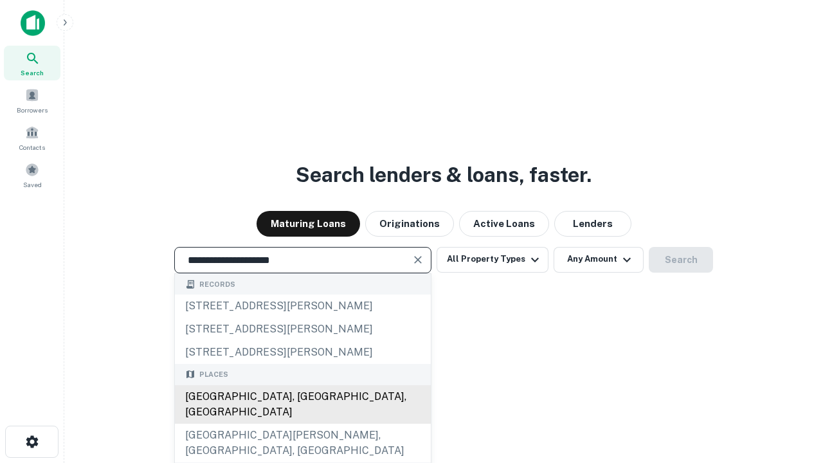
click at [302, 423] on div "Santa Monica, CA, USA" at bounding box center [303, 404] width 256 height 39
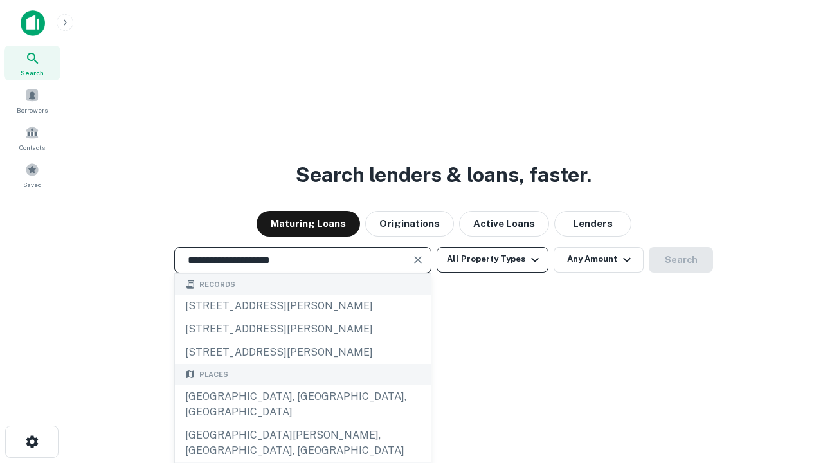
type input "**********"
click at [492, 259] on button "All Property Types" at bounding box center [492, 260] width 112 height 26
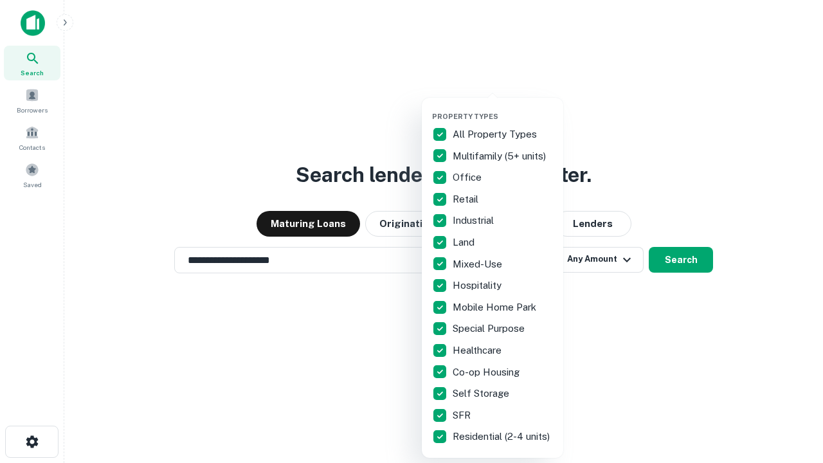
click at [503, 108] on button "button" at bounding box center [502, 108] width 141 height 1
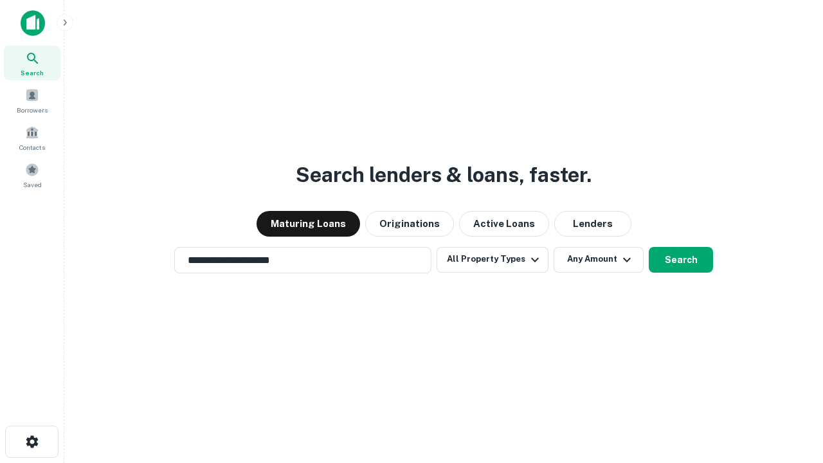
scroll to position [8, 155]
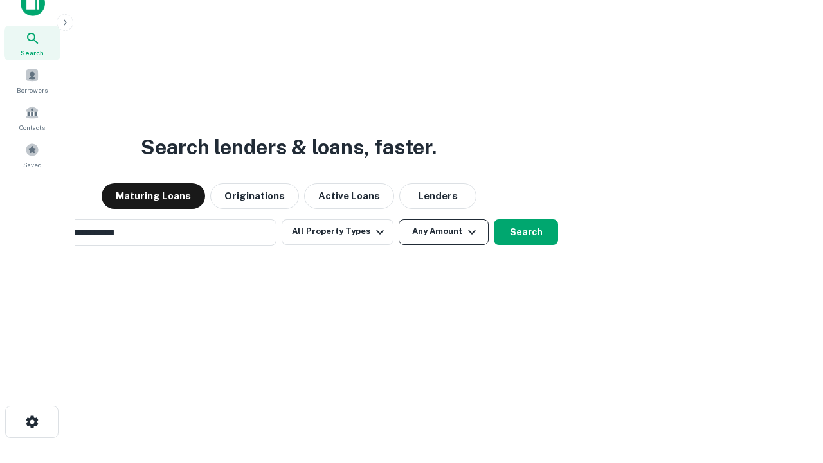
click at [398, 219] on button "Any Amount" at bounding box center [443, 232] width 90 height 26
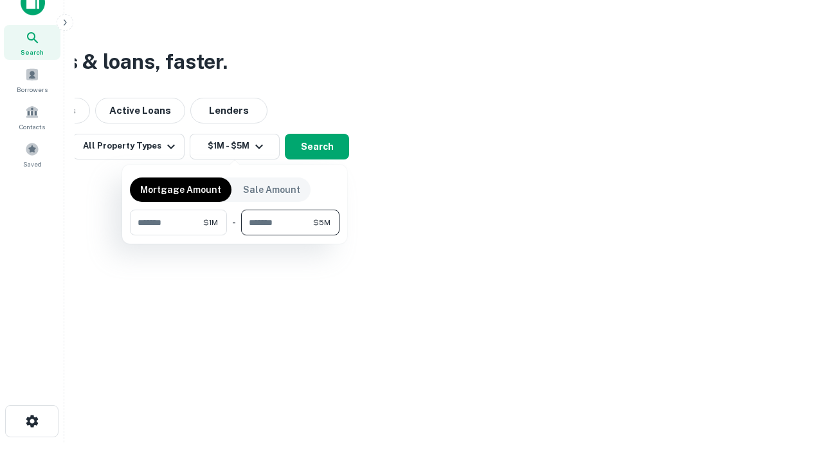
type input "*******"
click at [235, 235] on button "button" at bounding box center [234, 235] width 209 height 1
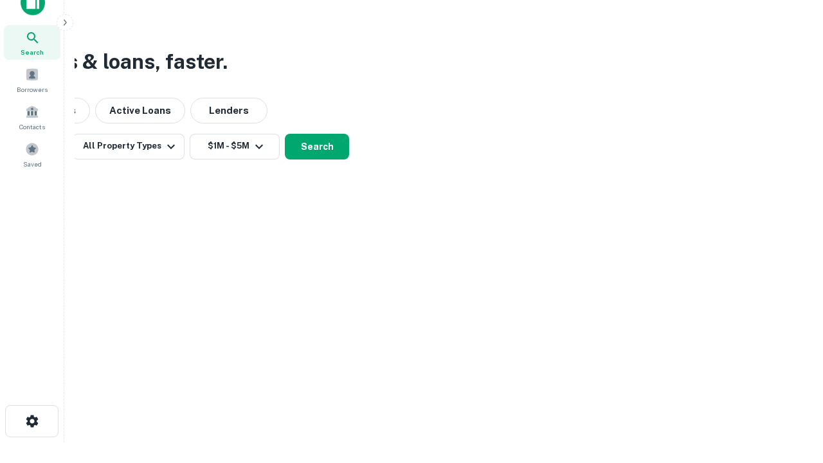
scroll to position [8, 237]
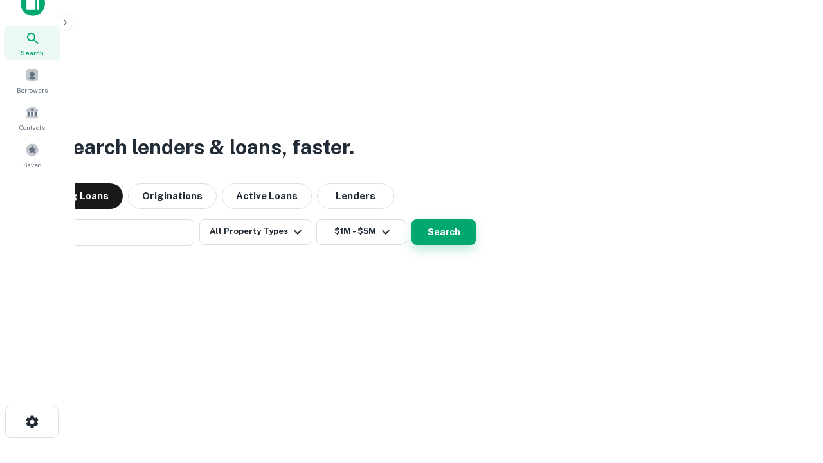
click at [411, 219] on button "Search" at bounding box center [443, 232] width 64 height 26
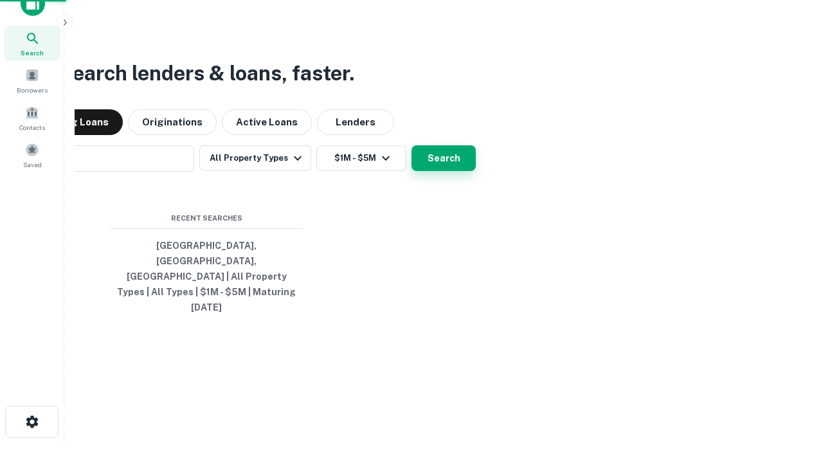
scroll to position [34, 364]
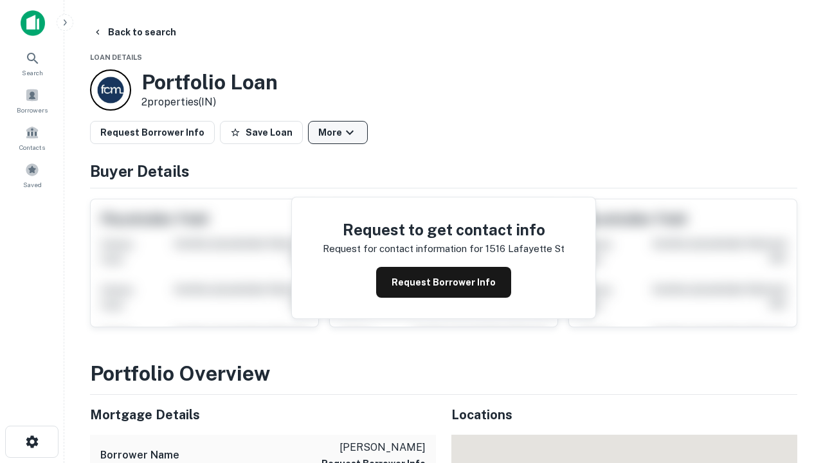
click at [337, 132] on button "More" at bounding box center [338, 132] width 60 height 23
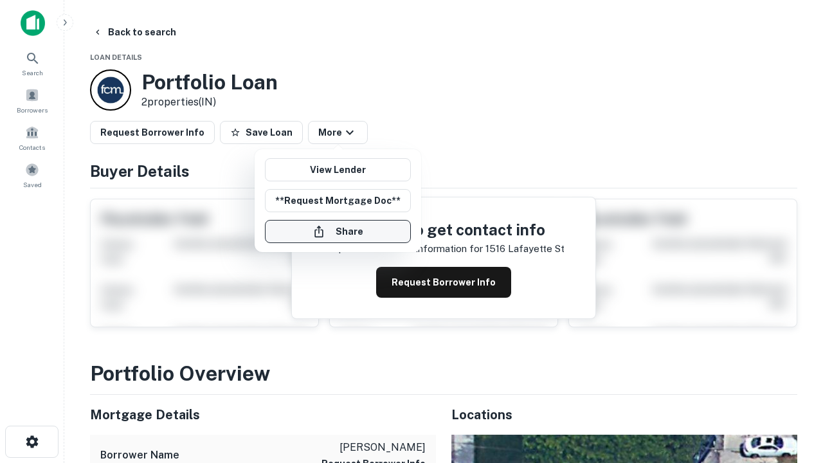
click at [337, 231] on button "Share" at bounding box center [338, 231] width 146 height 23
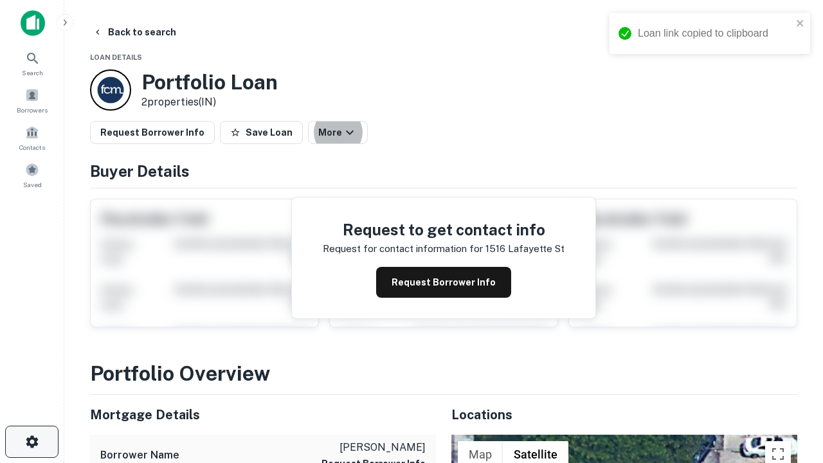
click at [31, 441] on icon "button" at bounding box center [31, 441] width 15 height 15
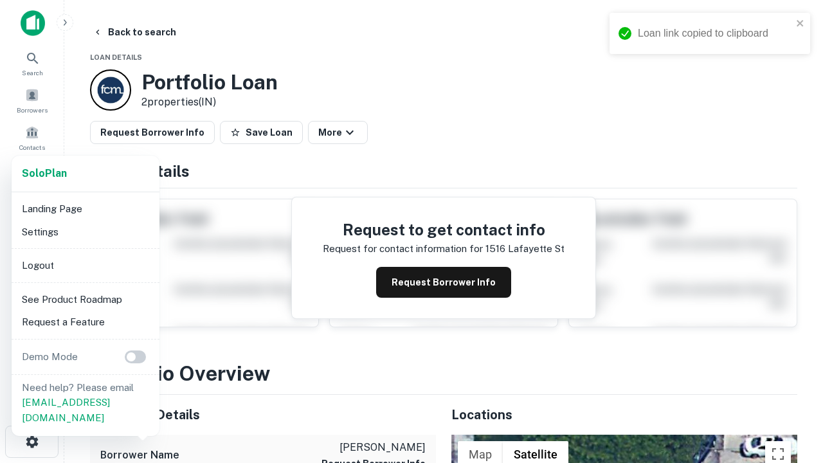
click at [85, 265] on li "Logout" at bounding box center [86, 265] width 138 height 23
